Goal: Task Accomplishment & Management: Manage account settings

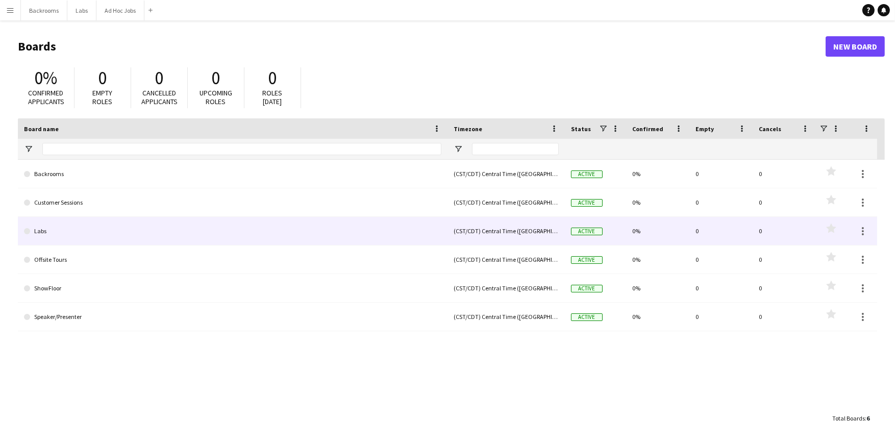
click at [90, 226] on link "Labs" at bounding box center [232, 231] width 417 height 29
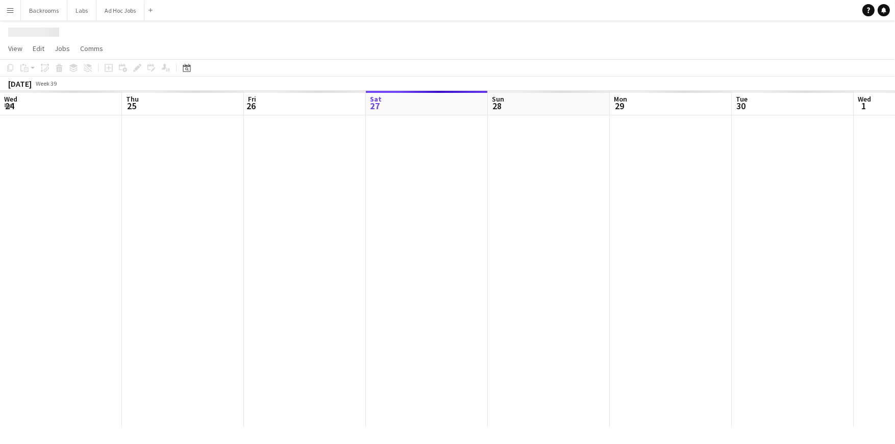
scroll to position [0, 243]
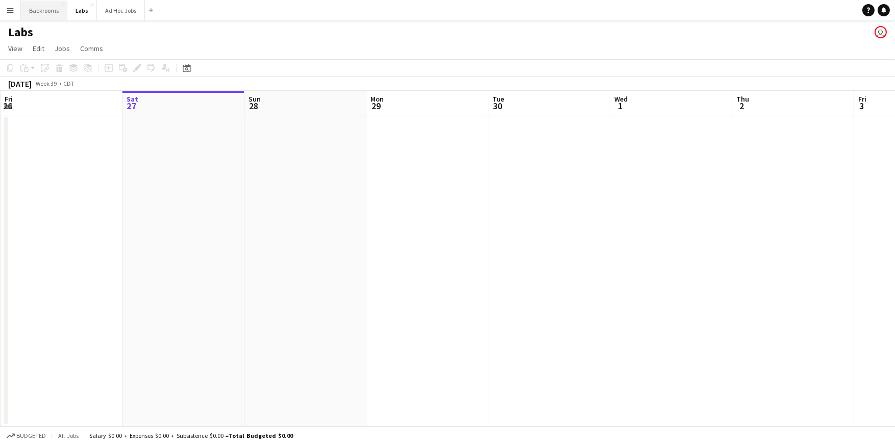
click at [48, 13] on button "Backrooms Close" at bounding box center [44, 11] width 46 height 20
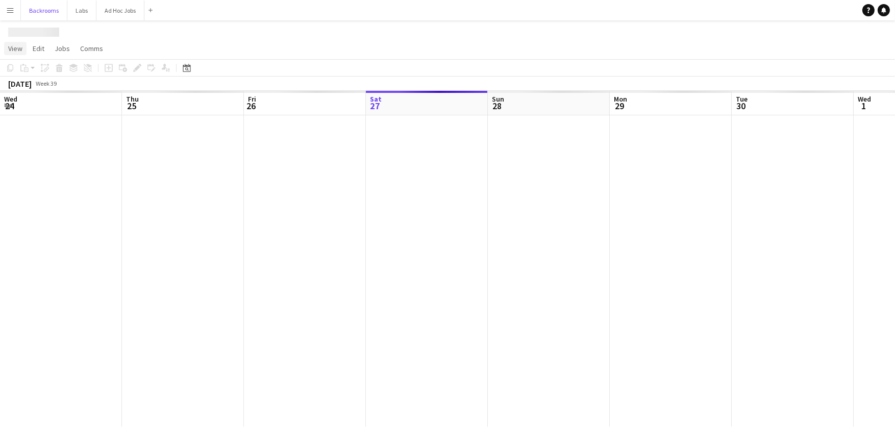
scroll to position [0, 243]
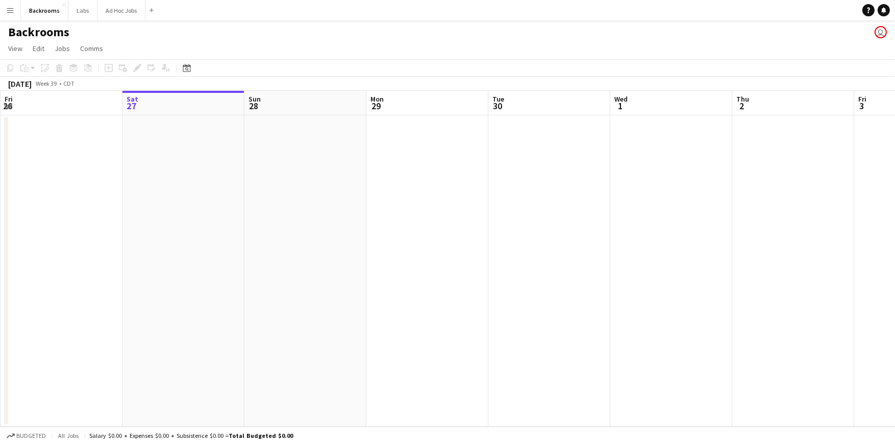
click at [11, 15] on button "Menu" at bounding box center [10, 10] width 20 height 20
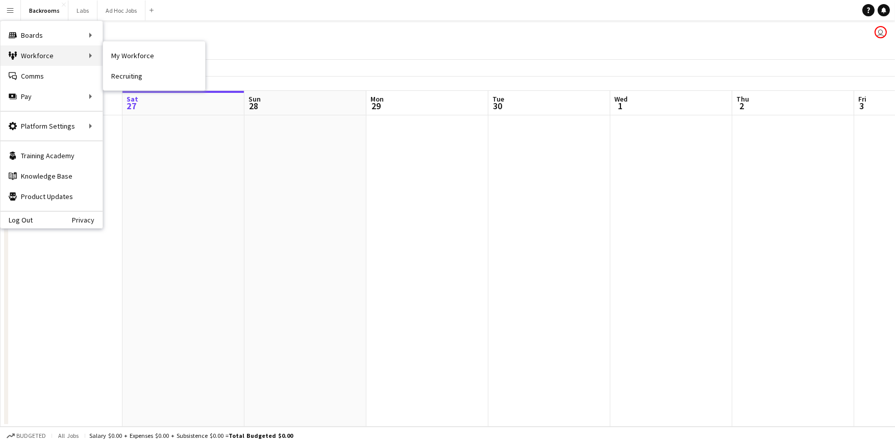
click at [79, 58] on div "Workforce Workforce" at bounding box center [52, 55] width 102 height 20
click at [90, 58] on div "Workforce Workforce" at bounding box center [52, 55] width 102 height 20
click at [135, 57] on link "My Workforce" at bounding box center [154, 55] width 102 height 20
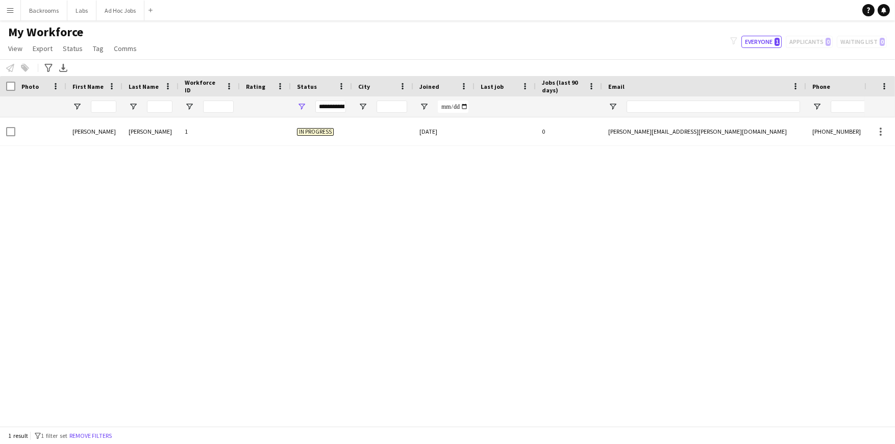
click at [59, 150] on div "Angela Ruffin 1 In progress 08-23-2025 0 angela.ruffin@gmail.com +17142700931 S…" at bounding box center [432, 267] width 864 height 301
click at [20, 47] on span "View" at bounding box center [15, 48] width 14 height 9
click at [295, 245] on div "Angela Ruffin 1 In progress 08-23-2025 0 angela.ruffin@gmail.com +17142700931 S…" at bounding box center [432, 267] width 864 height 301
click at [886, 86] on span at bounding box center [884, 86] width 9 height 9
click at [415, 223] on div "Angela Ruffin 1 In progress 08-23-2025 0 angela.ruffin@gmail.com +17142700931 S…" at bounding box center [432, 267] width 864 height 301
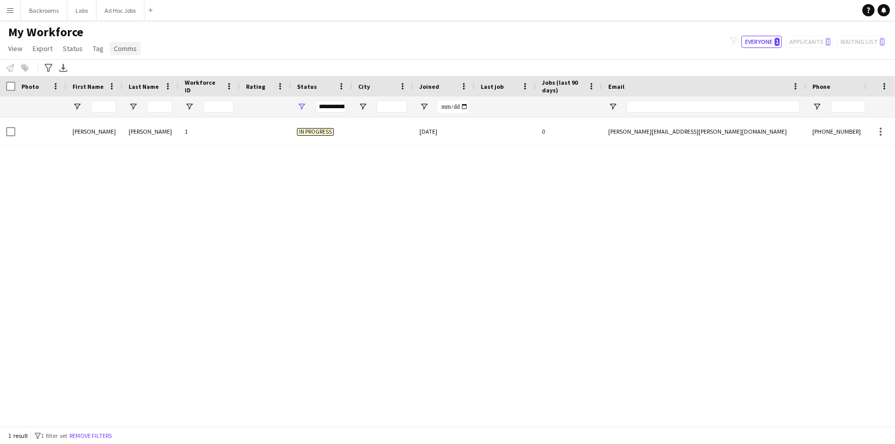
click at [114, 47] on span "Comms" at bounding box center [125, 48] width 23 height 9
click at [89, 50] on link "Tag" at bounding box center [98, 48] width 19 height 13
click at [73, 50] on span "Status" at bounding box center [73, 48] width 20 height 9
click at [43, 50] on span "Export" at bounding box center [43, 48] width 20 height 9
click at [15, 49] on span "View" at bounding box center [15, 48] width 14 height 9
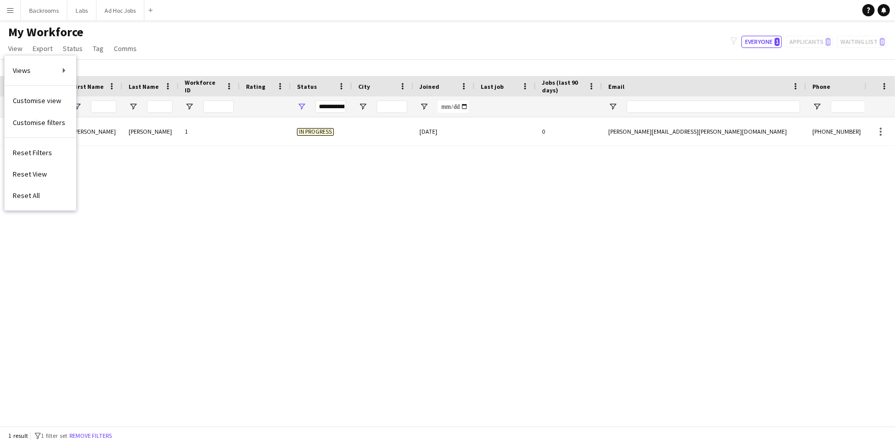
click at [14, 11] on app-icon "Menu" at bounding box center [10, 10] width 8 height 8
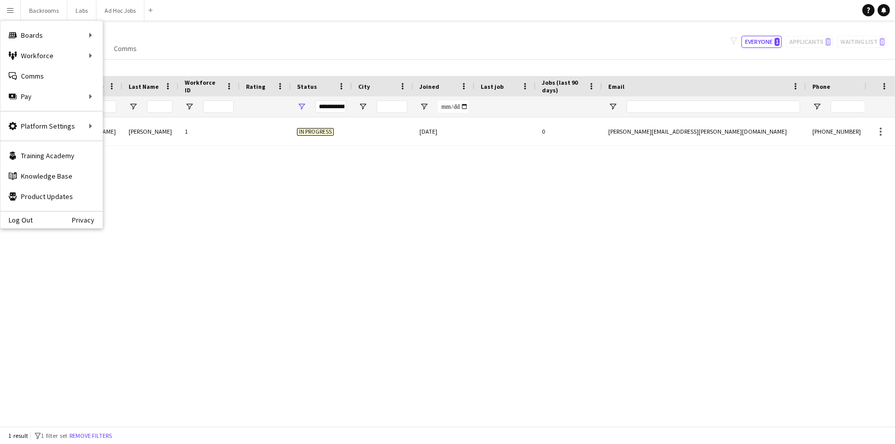
click at [179, 165] on div "Angela Ruffin 1 In progress 08-23-2025 0 angela.ruffin@gmail.com +17142700931 S…" at bounding box center [432, 267] width 864 height 301
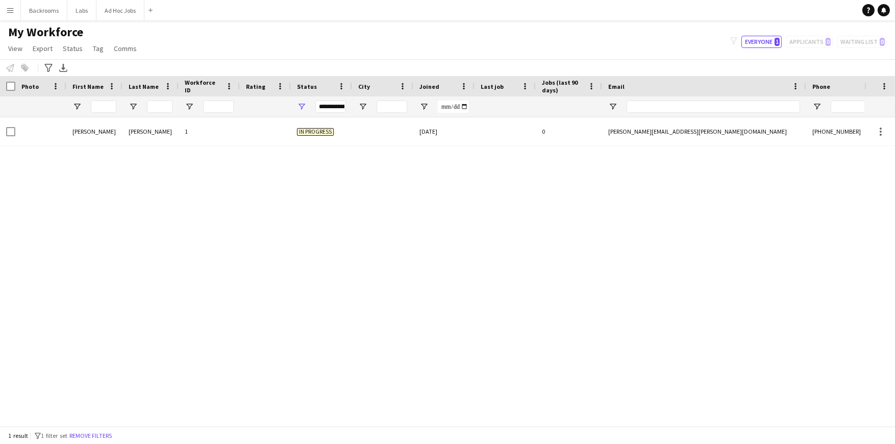
click at [11, 7] on app-icon "Menu" at bounding box center [10, 10] width 8 height 8
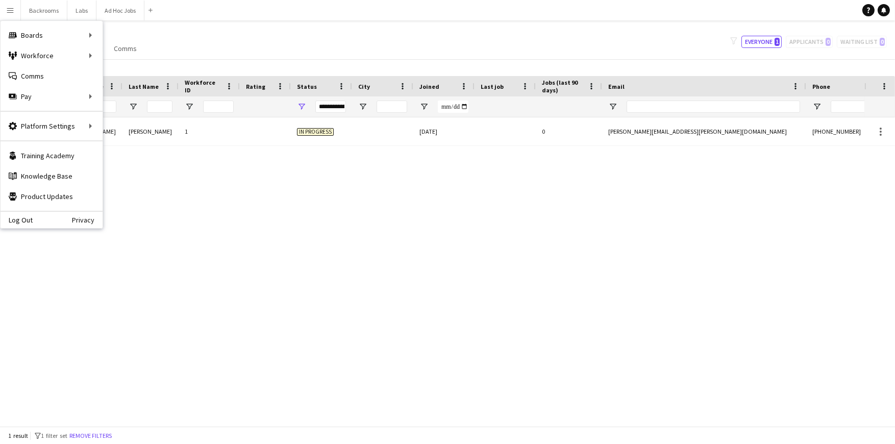
click at [181, 193] on div "Angela Ruffin 1 In progress 08-23-2025 0 angela.ruffin@gmail.com +17142700931 S…" at bounding box center [432, 267] width 864 height 301
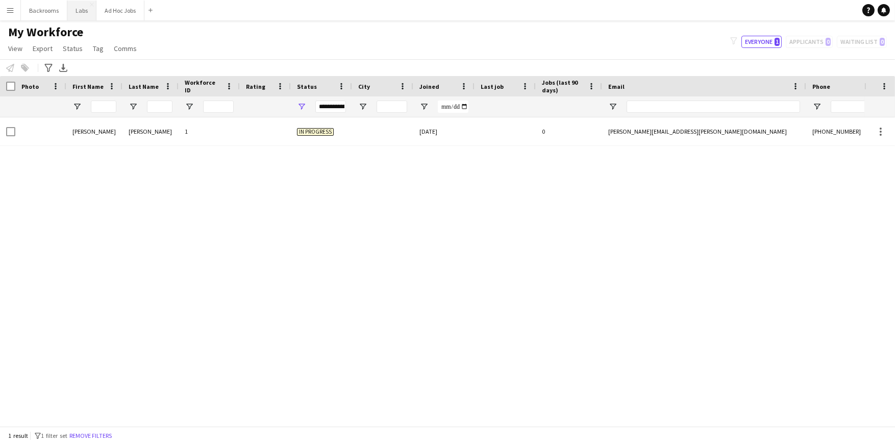
drag, startPoint x: 77, startPoint y: 14, endPoint x: 71, endPoint y: 14, distance: 6.1
click at [77, 14] on button "Labs Close" at bounding box center [81, 11] width 29 height 20
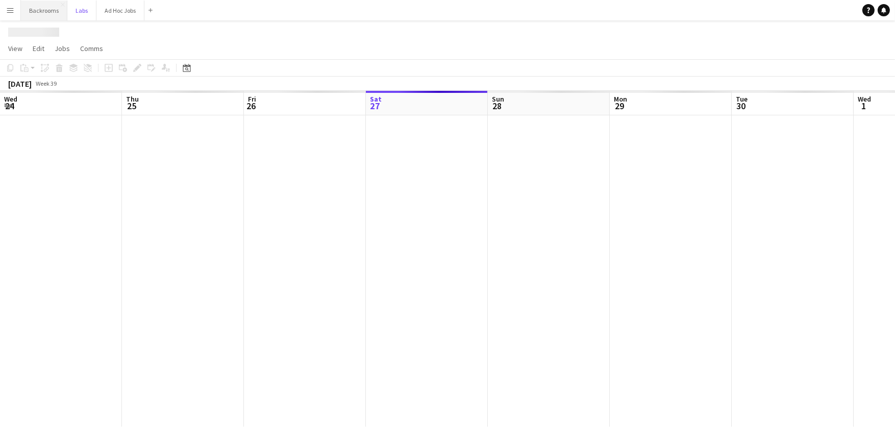
scroll to position [0, 243]
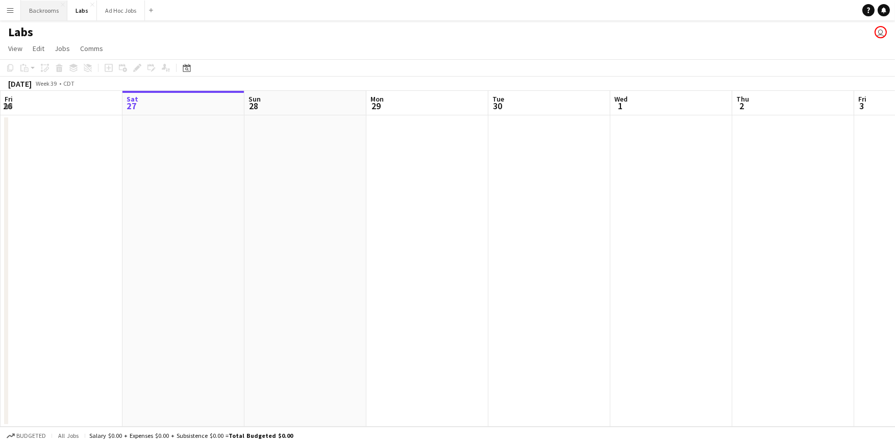
click at [33, 15] on button "Backrooms Close" at bounding box center [44, 11] width 46 height 20
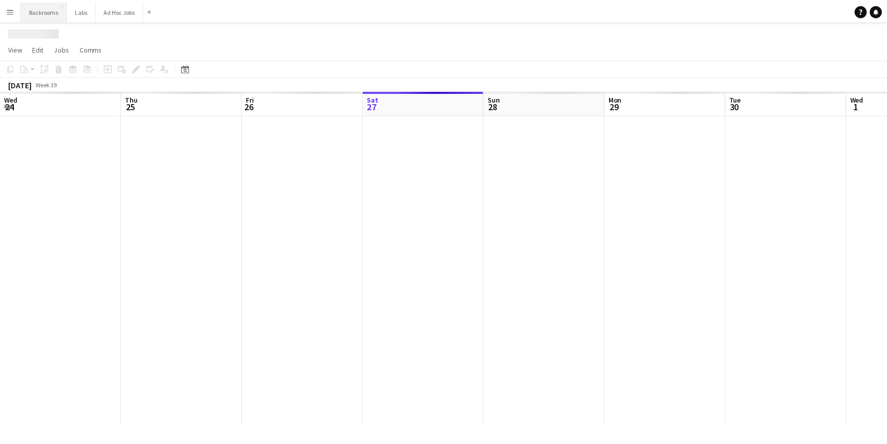
scroll to position [0, 243]
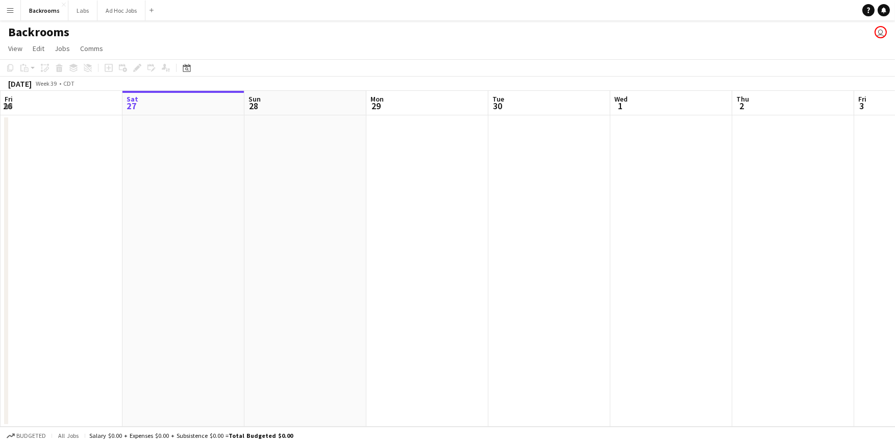
click at [14, 16] on button "Menu" at bounding box center [10, 10] width 20 height 20
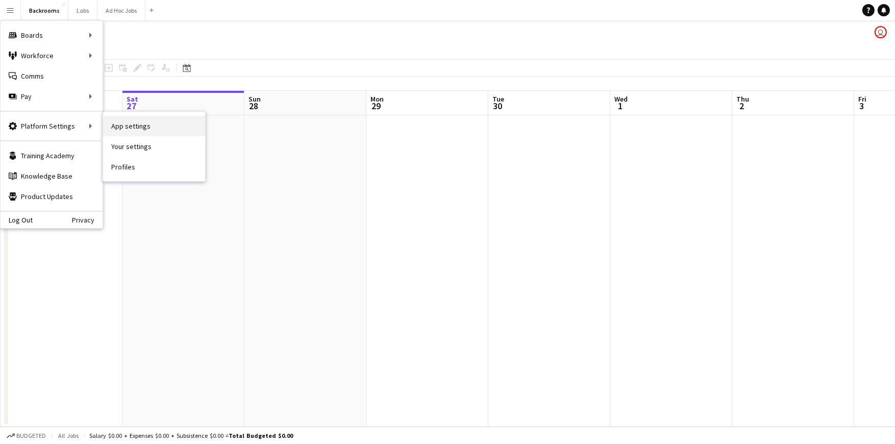
click at [157, 123] on link "App settings" at bounding box center [154, 126] width 102 height 20
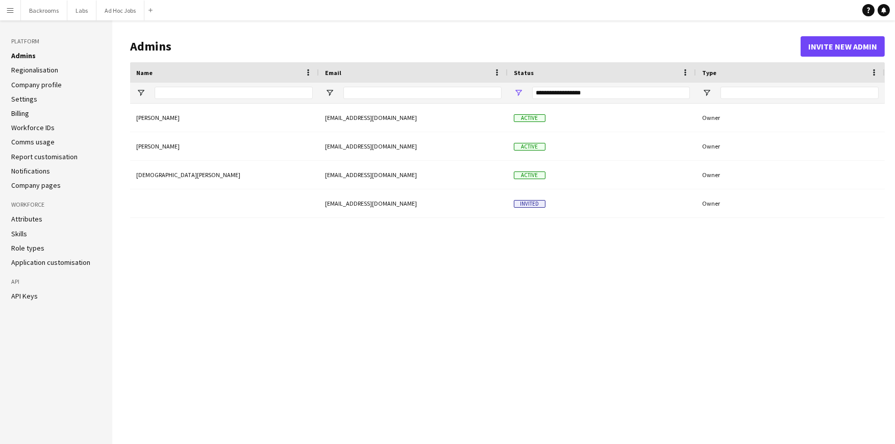
click at [23, 86] on link "Company profile" at bounding box center [36, 84] width 51 height 9
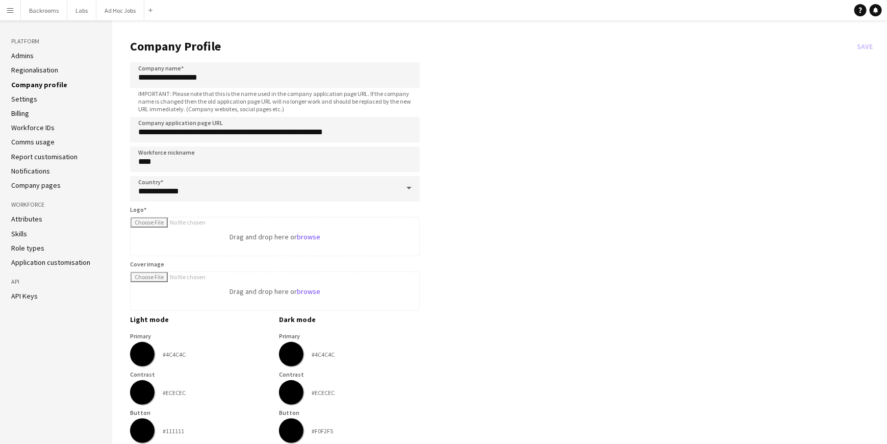
click at [15, 8] on button "Menu" at bounding box center [10, 10] width 20 height 20
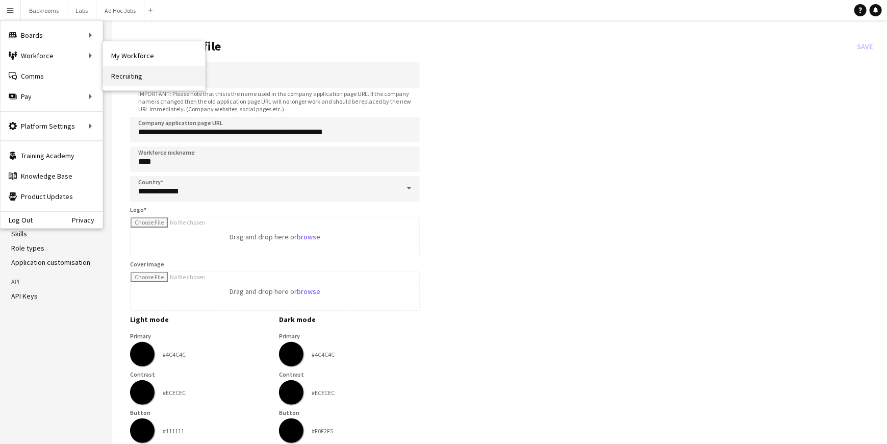
click at [139, 76] on link "Recruiting" at bounding box center [154, 76] width 102 height 20
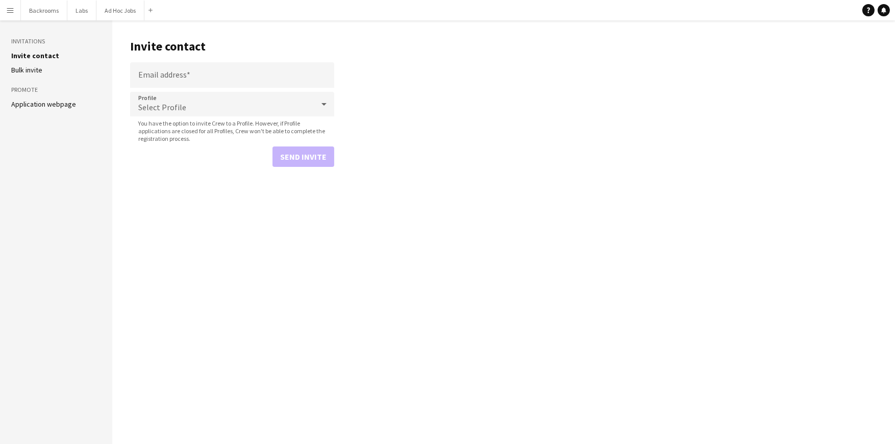
click at [26, 68] on link "Bulk invite" at bounding box center [26, 69] width 31 height 9
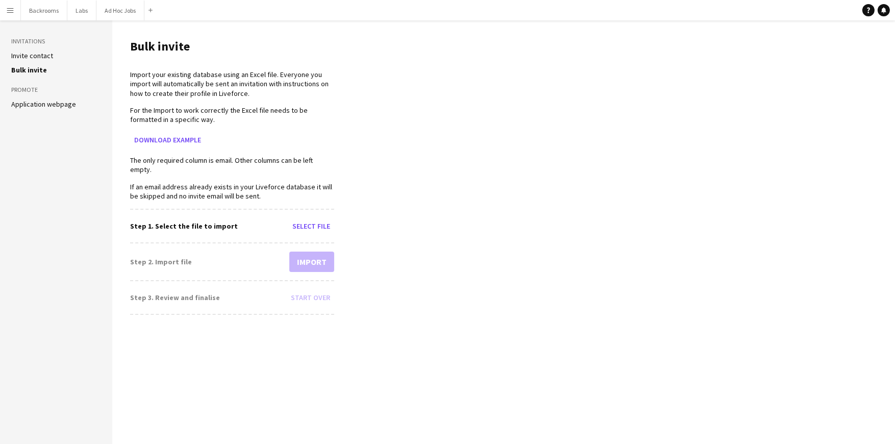
click at [43, 105] on link "Application webpage" at bounding box center [43, 104] width 65 height 9
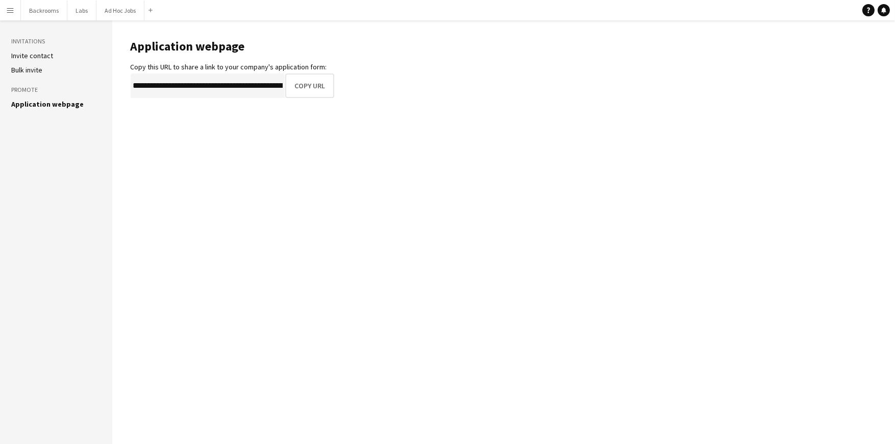
click at [33, 70] on link "Bulk invite" at bounding box center [26, 69] width 31 height 9
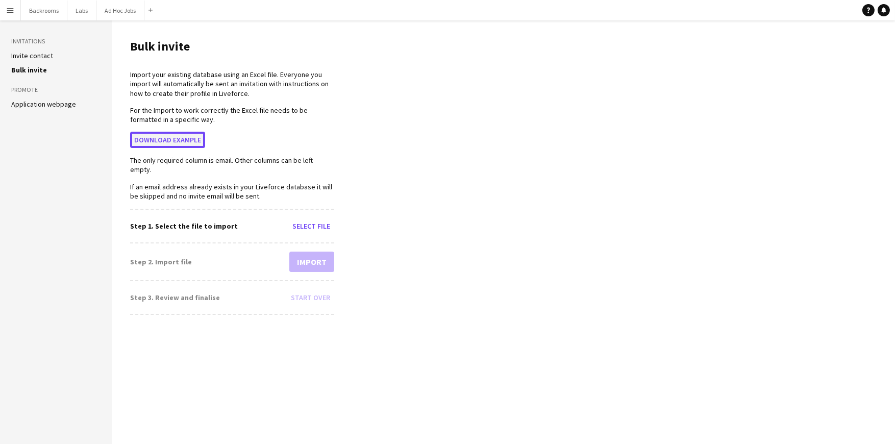
click at [171, 144] on button "Download example" at bounding box center [167, 140] width 75 height 16
click at [20, 53] on link "Invite contact" at bounding box center [32, 55] width 42 height 9
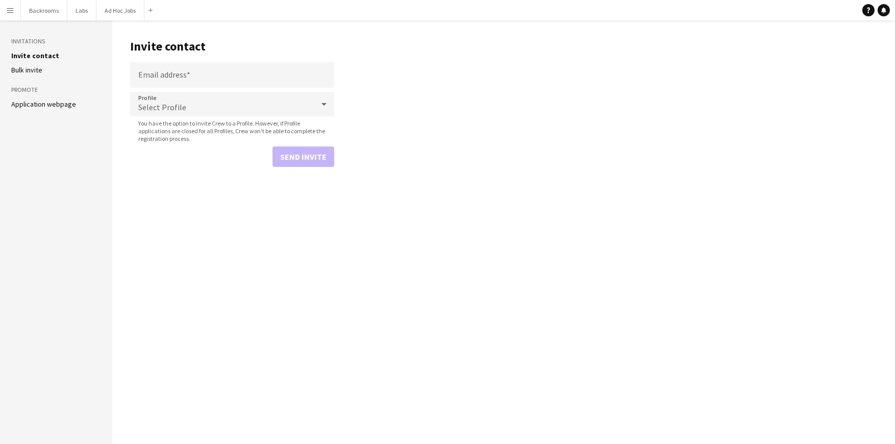
click at [16, 11] on button "Menu" at bounding box center [10, 10] width 20 height 20
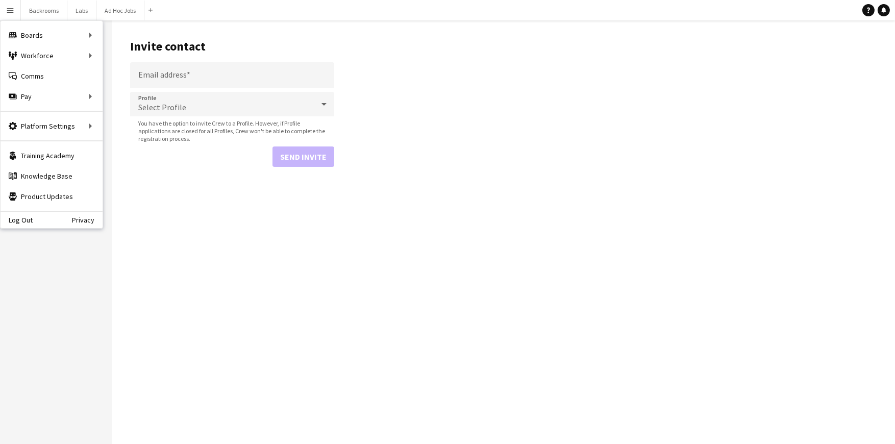
click at [11, 11] on app-icon "Menu" at bounding box center [10, 10] width 8 height 8
click at [21, 62] on div "Workforce Workforce" at bounding box center [52, 55] width 102 height 20
click at [54, 60] on div "Workforce Workforce" at bounding box center [52, 55] width 102 height 20
click at [92, 57] on div "Workforce Workforce" at bounding box center [52, 55] width 102 height 20
click at [295, 315] on main "Invite contact Email address Profile Select Profile You have the option to invi…" at bounding box center [503, 232] width 783 height 424
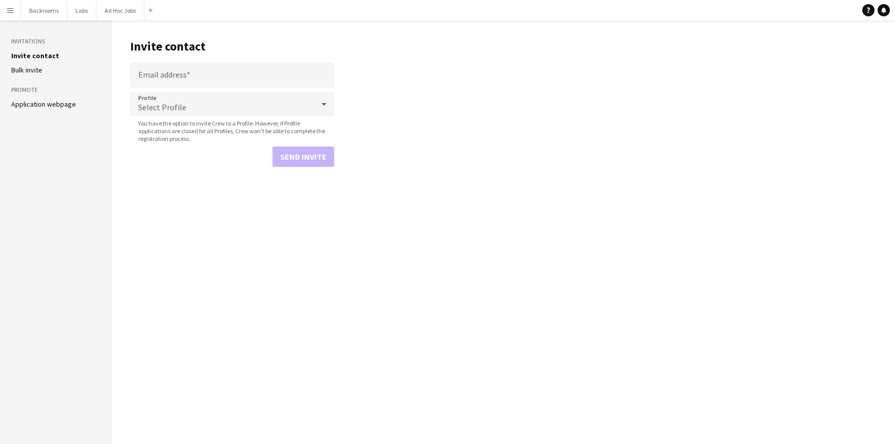
click at [0, 14] on button "Menu" at bounding box center [10, 10] width 20 height 20
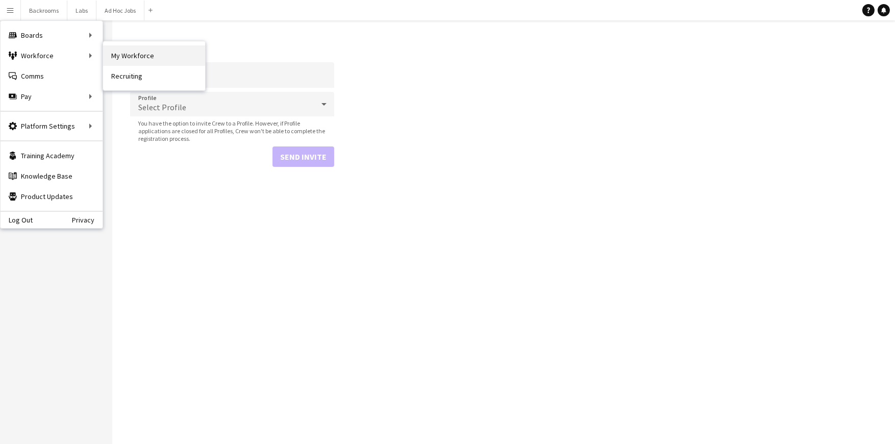
click at [176, 61] on link "My Workforce" at bounding box center [154, 55] width 102 height 20
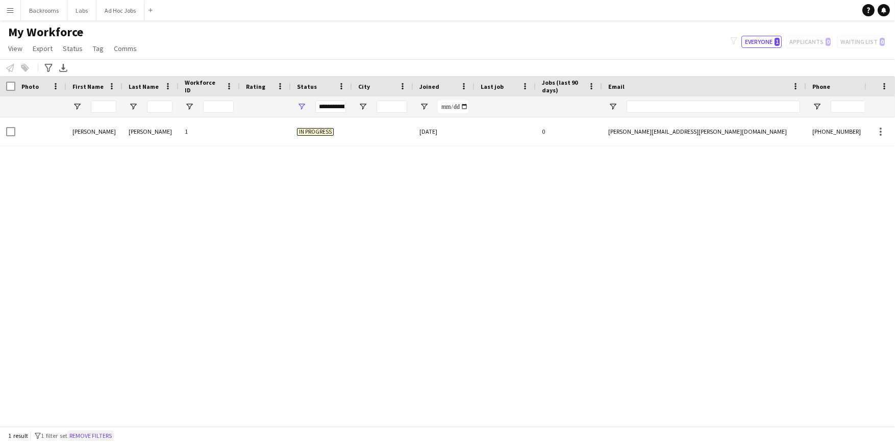
click at [86, 435] on button "Remove filters" at bounding box center [90, 435] width 46 height 11
click at [89, 50] on link "Tag" at bounding box center [98, 48] width 19 height 13
click at [100, 222] on div "Angela Ruffin 1 In progress 08-23-2025 0 angela.ruffin@gmail.com +17142700931 S…" at bounding box center [432, 267] width 864 height 301
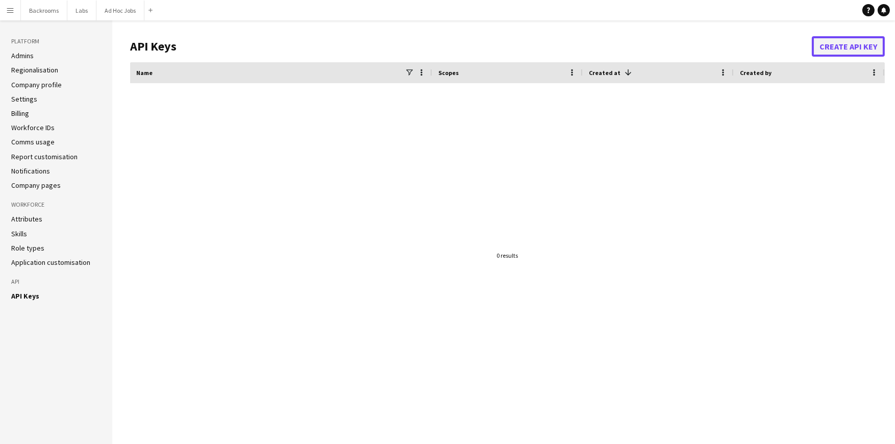
click at [840, 49] on button "Create API Key" at bounding box center [848, 46] width 73 height 20
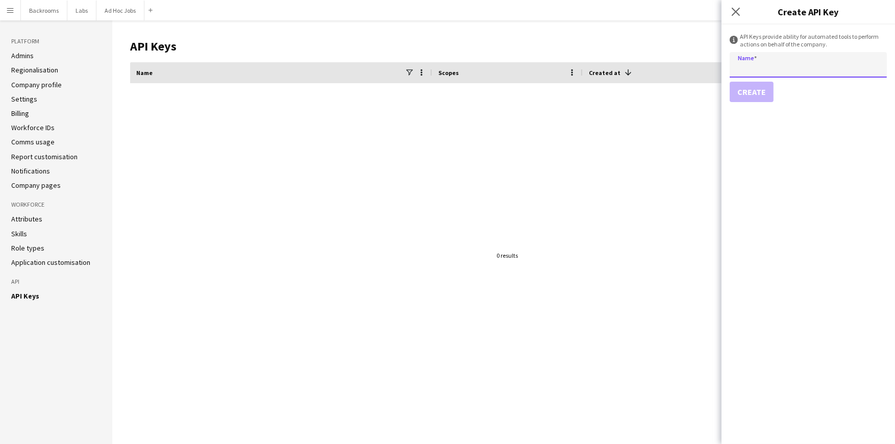
click at [757, 71] on input "Name" at bounding box center [808, 65] width 157 height 26
paste input "*********"
type input "*********"
click at [753, 92] on button "Create" at bounding box center [752, 92] width 44 height 20
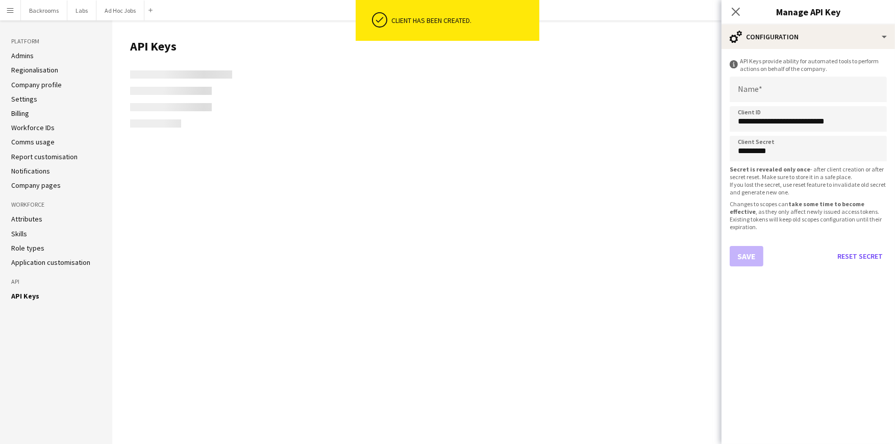
click at [773, 69] on body "ok-circled Client has been created. Menu Boards Boards Boards All jobs Status W…" at bounding box center [447, 222] width 895 height 444
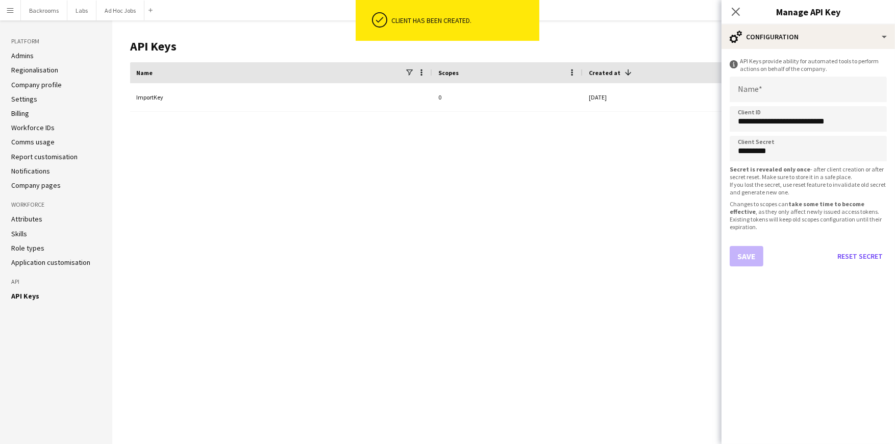
type input "*********"
type input "**********"
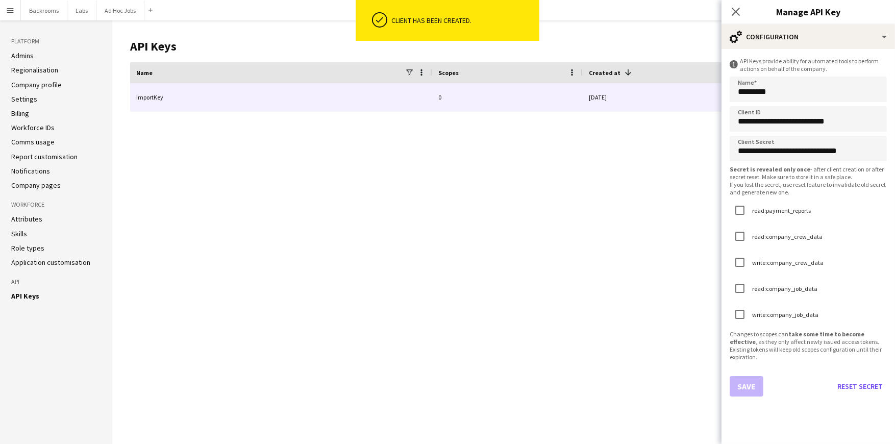
click at [299, 105] on div "ImportKey" at bounding box center [281, 97] width 302 height 28
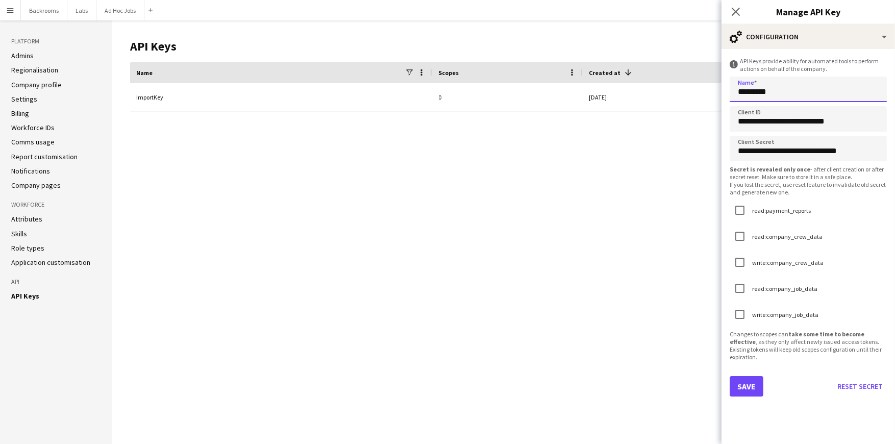
type input "*********"
drag, startPoint x: 736, startPoint y: 60, endPoint x: 882, endPoint y: 150, distance: 170.7
click at [882, 150] on form "**********" at bounding box center [809, 246] width 174 height 395
click at [762, 74] on form "**********" at bounding box center [809, 246] width 174 height 395
drag, startPoint x: 737, startPoint y: 82, endPoint x: 788, endPoint y: 160, distance: 93.6
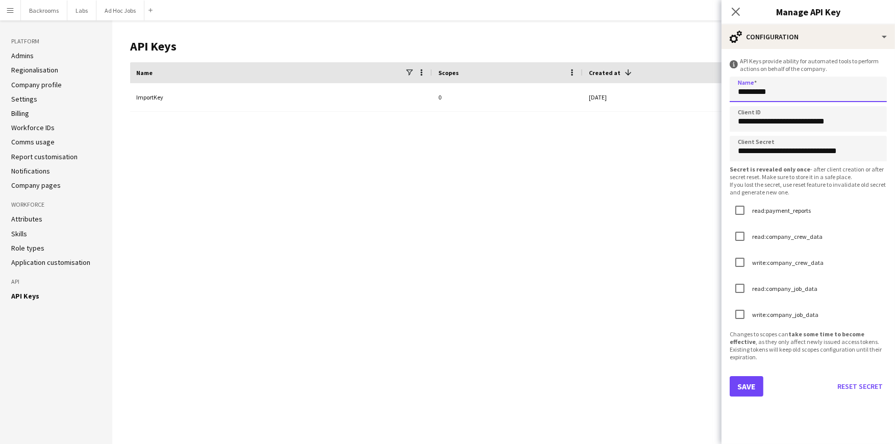
click at [844, 212] on form "**********" at bounding box center [809, 246] width 174 height 395
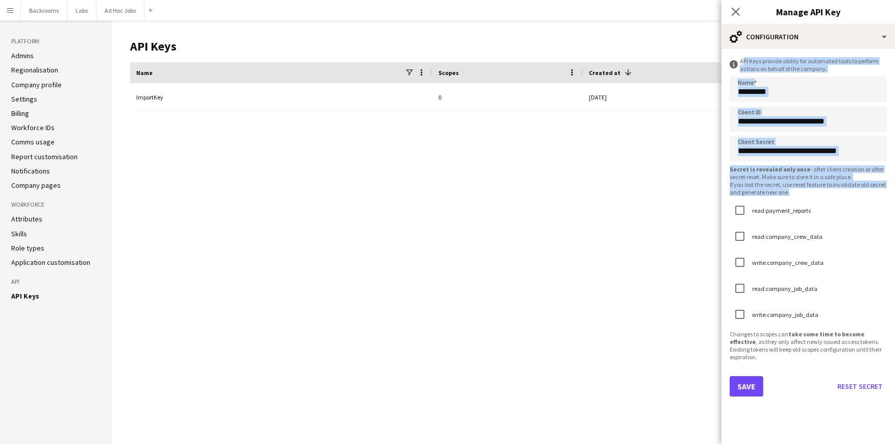
drag, startPoint x: 740, startPoint y: 59, endPoint x: 826, endPoint y: 189, distance: 155.4
click at [826, 189] on form "**********" at bounding box center [809, 246] width 174 height 395
copy form "API Keys provide ability for automated tools to perform actions on behalf of th…"
click at [794, 98] on input "*********" at bounding box center [808, 90] width 157 height 26
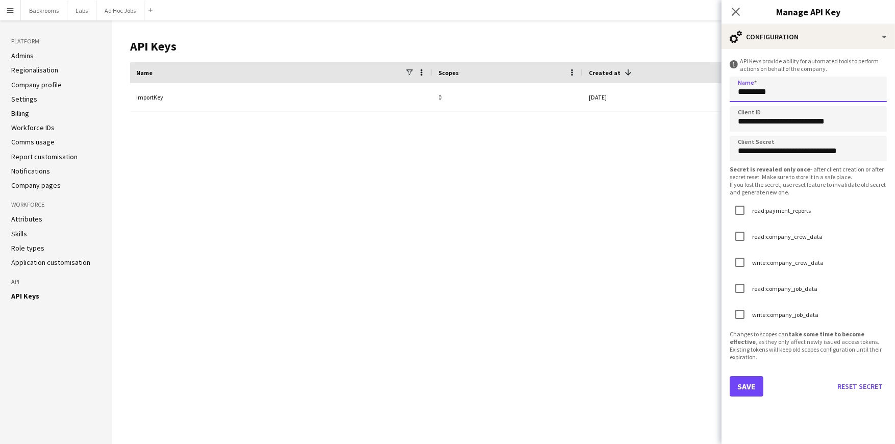
drag, startPoint x: 783, startPoint y: 96, endPoint x: 732, endPoint y: 95, distance: 51.0
click at [733, 95] on input "*********" at bounding box center [808, 90] width 157 height 26
drag, startPoint x: 874, startPoint y: 120, endPoint x: 656, endPoint y: 125, distance: 218.0
click at [656, 125] on body "Menu Boards Boards Boards All jobs Status Workforce Workforce My Workforce Recr…" at bounding box center [447, 222] width 895 height 444
drag, startPoint x: 877, startPoint y: 151, endPoint x: 650, endPoint y: 149, distance: 227.1
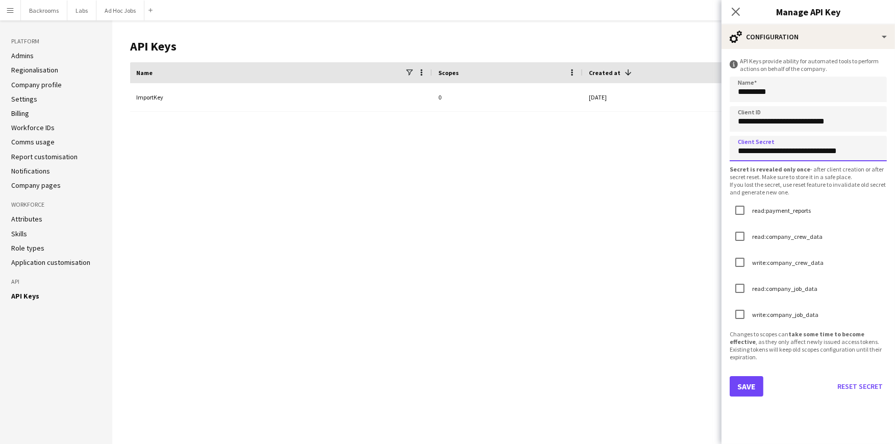
click at [650, 149] on body "Menu Boards Boards Boards All jobs Status Workforce Workforce My Workforce Recr…" at bounding box center [447, 222] width 895 height 444
